Goal: Task Accomplishment & Management: Manage account settings

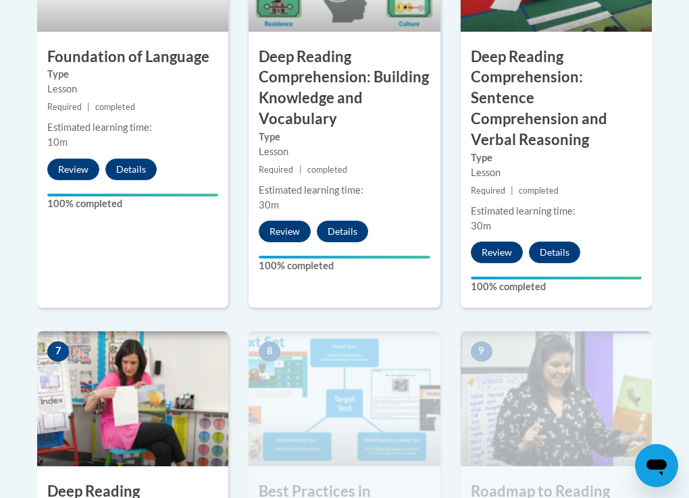
scroll to position [859, 0]
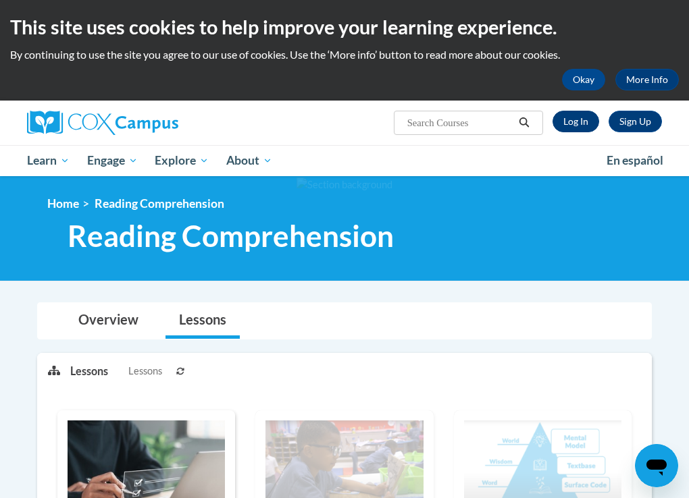
click at [572, 129] on link "Log In" at bounding box center [575, 122] width 47 height 22
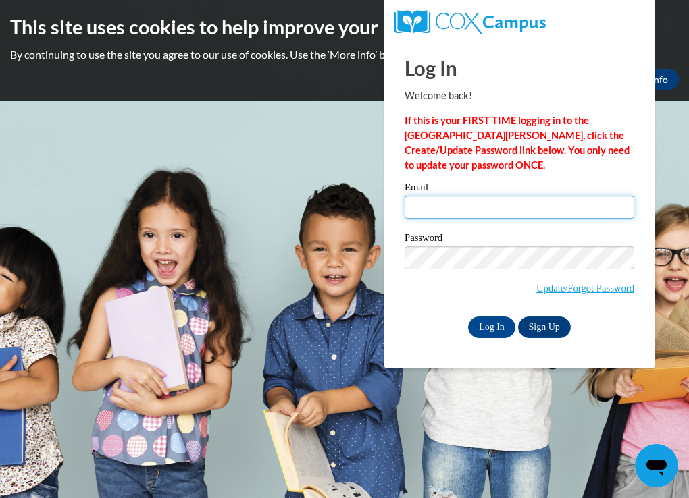
type input "jtolent9@depaul.edu"
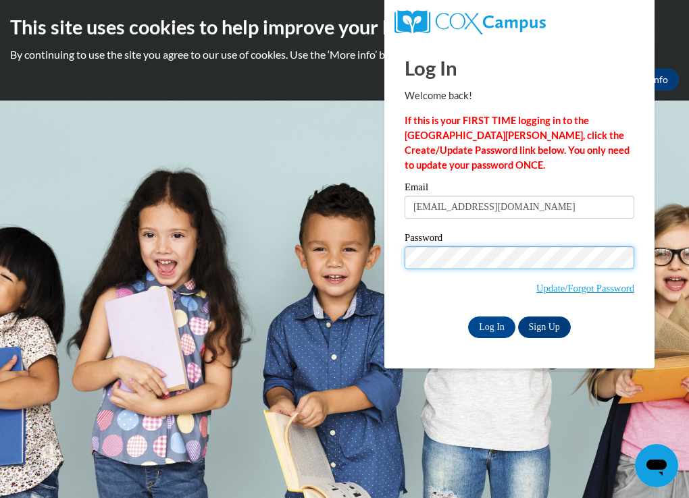
click at [490, 325] on input "Log In" at bounding box center [491, 328] width 47 height 22
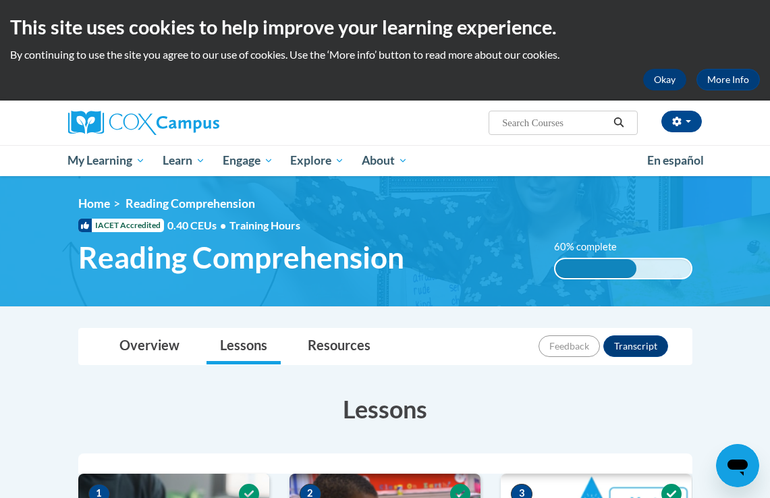
click at [670, 88] on button "Okay" at bounding box center [664, 80] width 43 height 22
